Goal: Transaction & Acquisition: Book appointment/travel/reservation

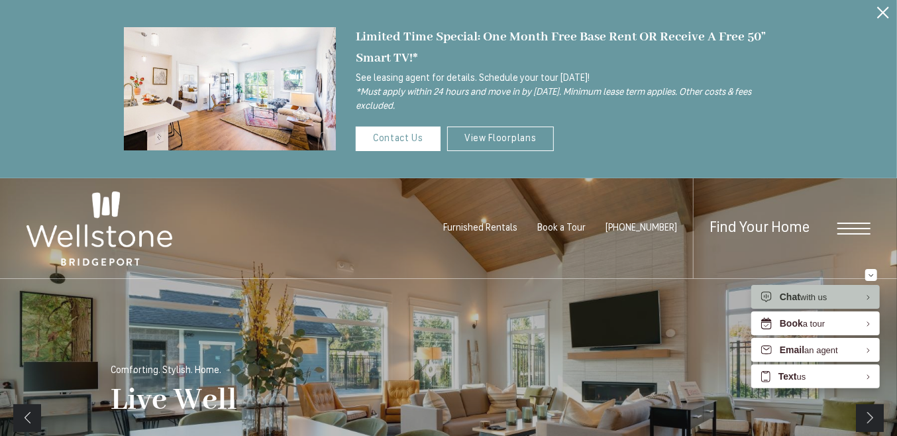
click at [884, 19] on button "Proceed To Website" at bounding box center [883, 12] width 28 height 25
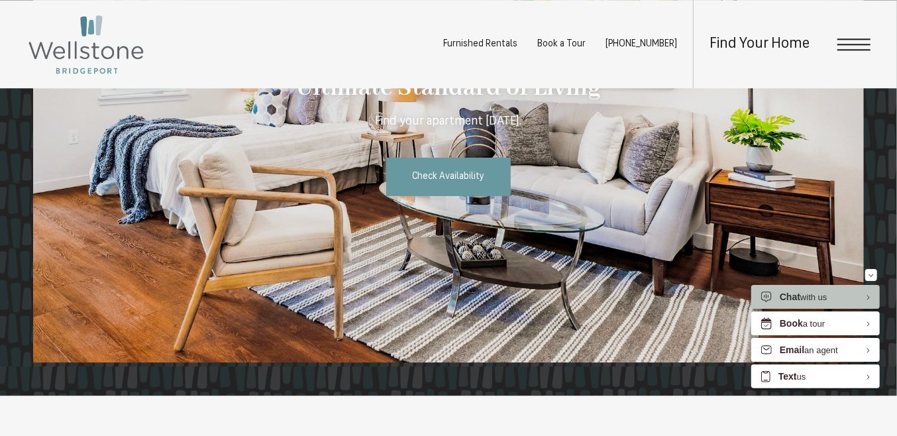
scroll to position [1854, 0]
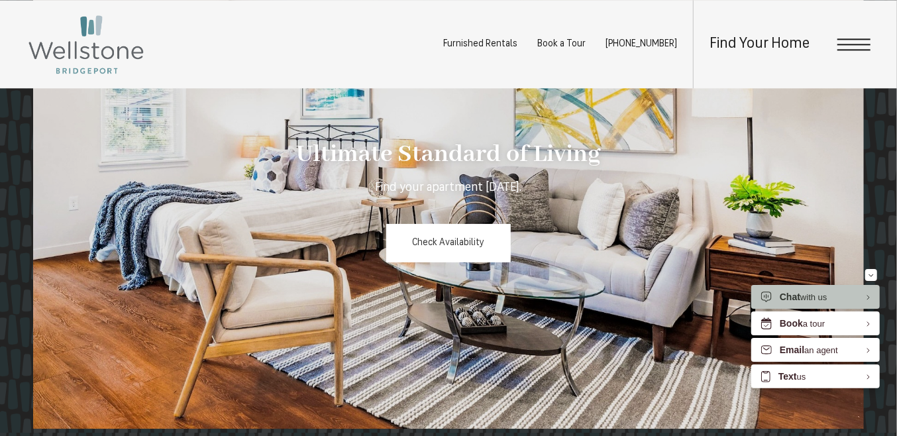
click at [458, 237] on span "Check Availability" at bounding box center [449, 242] width 72 height 10
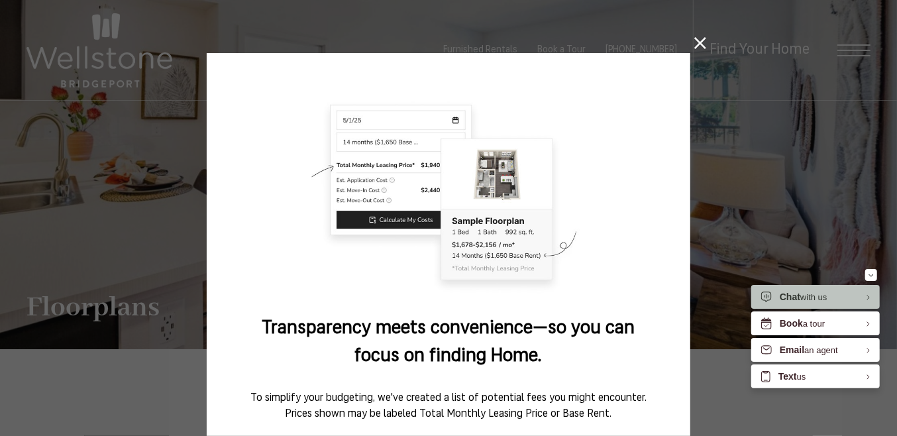
click at [696, 44] on icon at bounding box center [700, 43] width 12 height 12
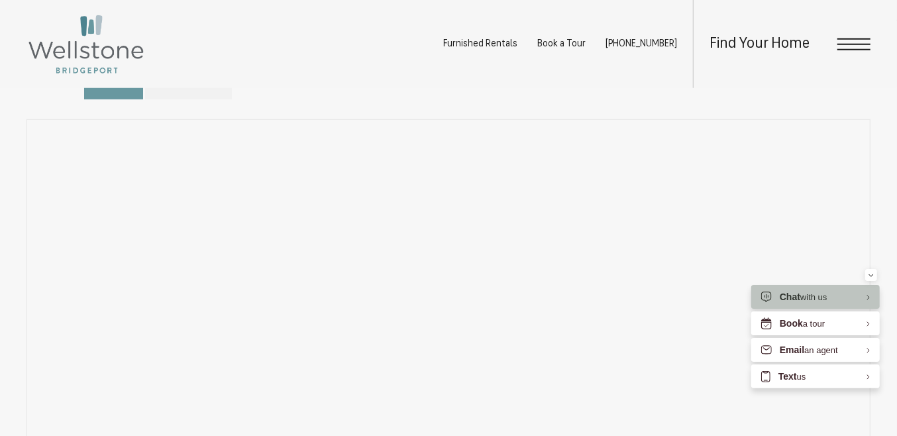
scroll to position [662, 0]
click at [193, 145] on span "Floorplans" at bounding box center [189, 149] width 46 height 15
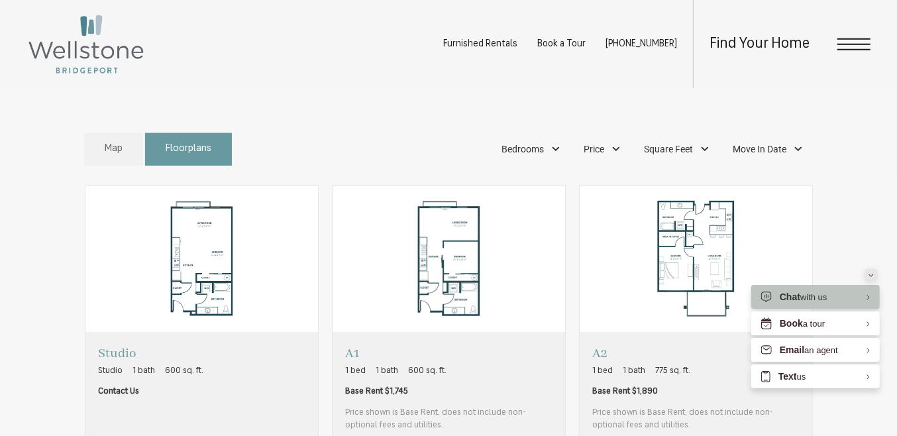
click at [867, 275] on button "Minimize" at bounding box center [871, 275] width 12 height 12
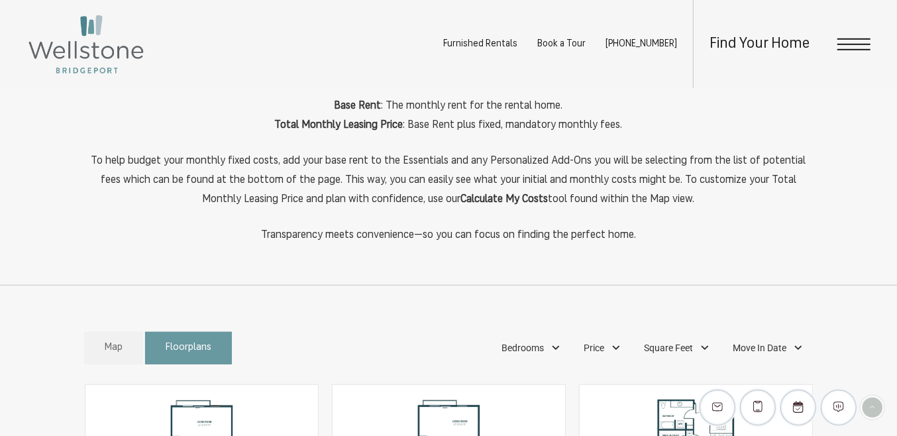
scroll to position [397, 0]
